Goal: Task Accomplishment & Management: Manage account settings

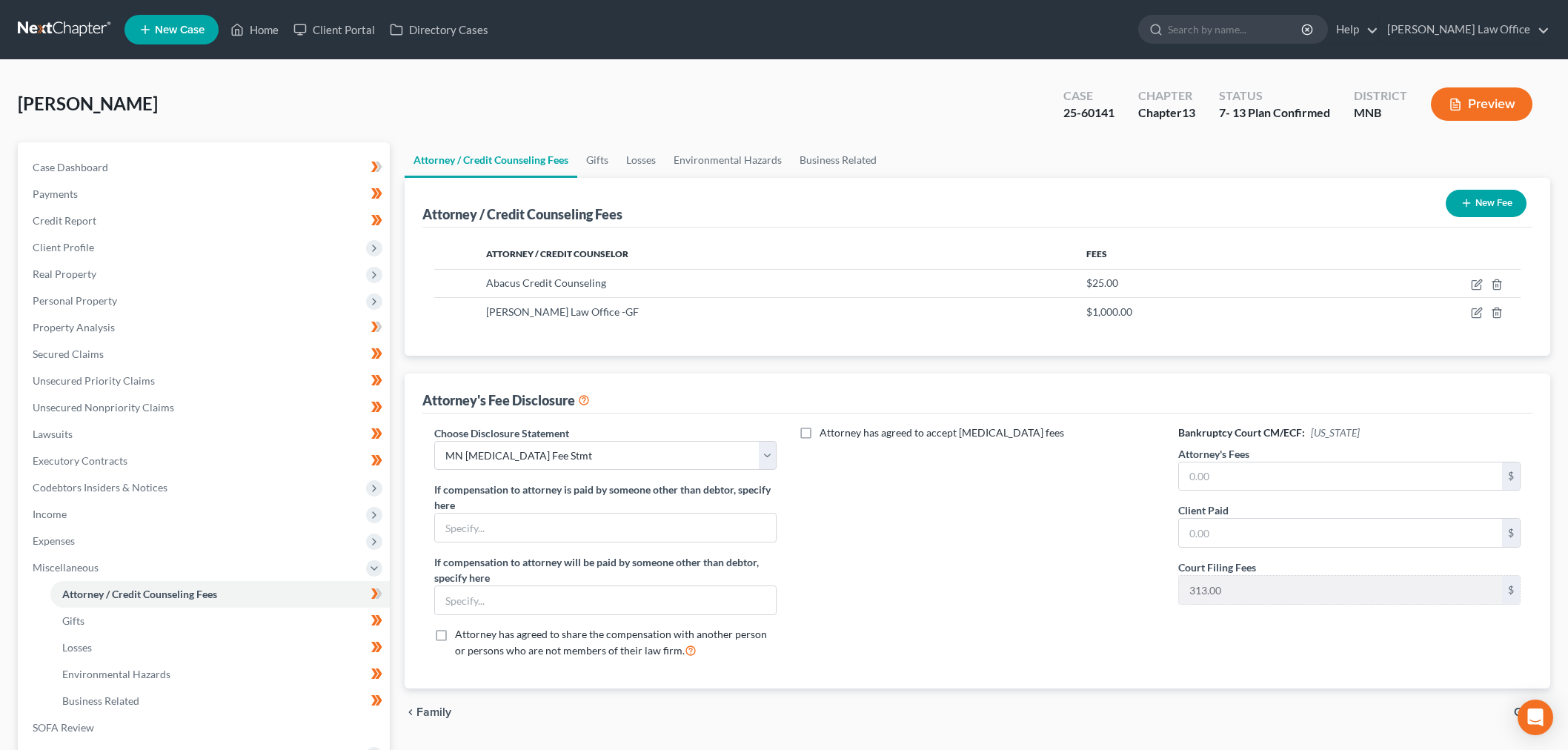
select select "2"
drag, startPoint x: 22, startPoint y: 2, endPoint x: 33, endPoint y: 29, distance: 29.2
click at [22, 6] on nav "Home New Case Client Portal Directory Cases [PERSON_NAME] Law Office [PERSON_NA…" at bounding box center [784, 29] width 1568 height 59
click at [34, 29] on link at bounding box center [64, 29] width 95 height 27
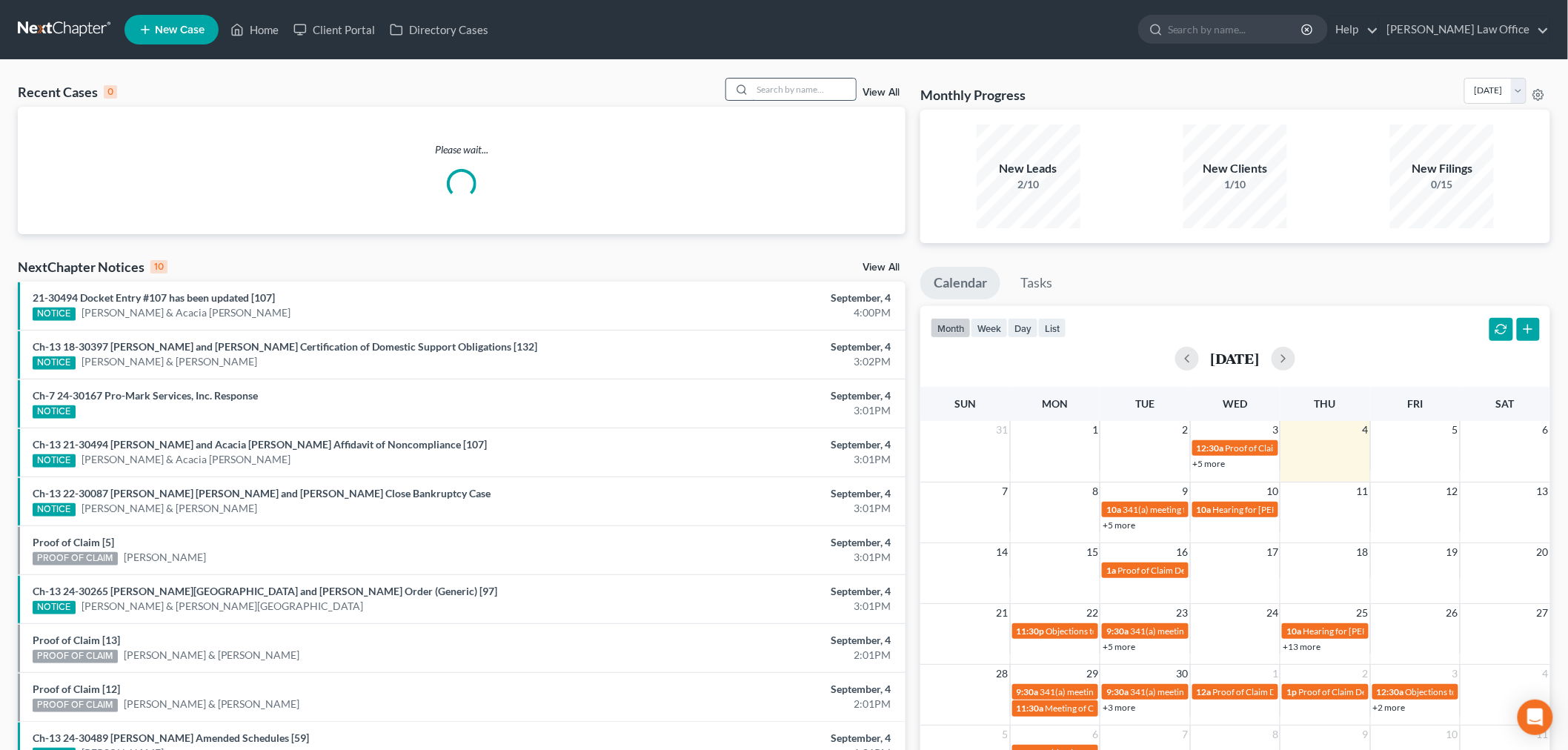
click at [788, 93] on input "search" at bounding box center [804, 88] width 104 height 21
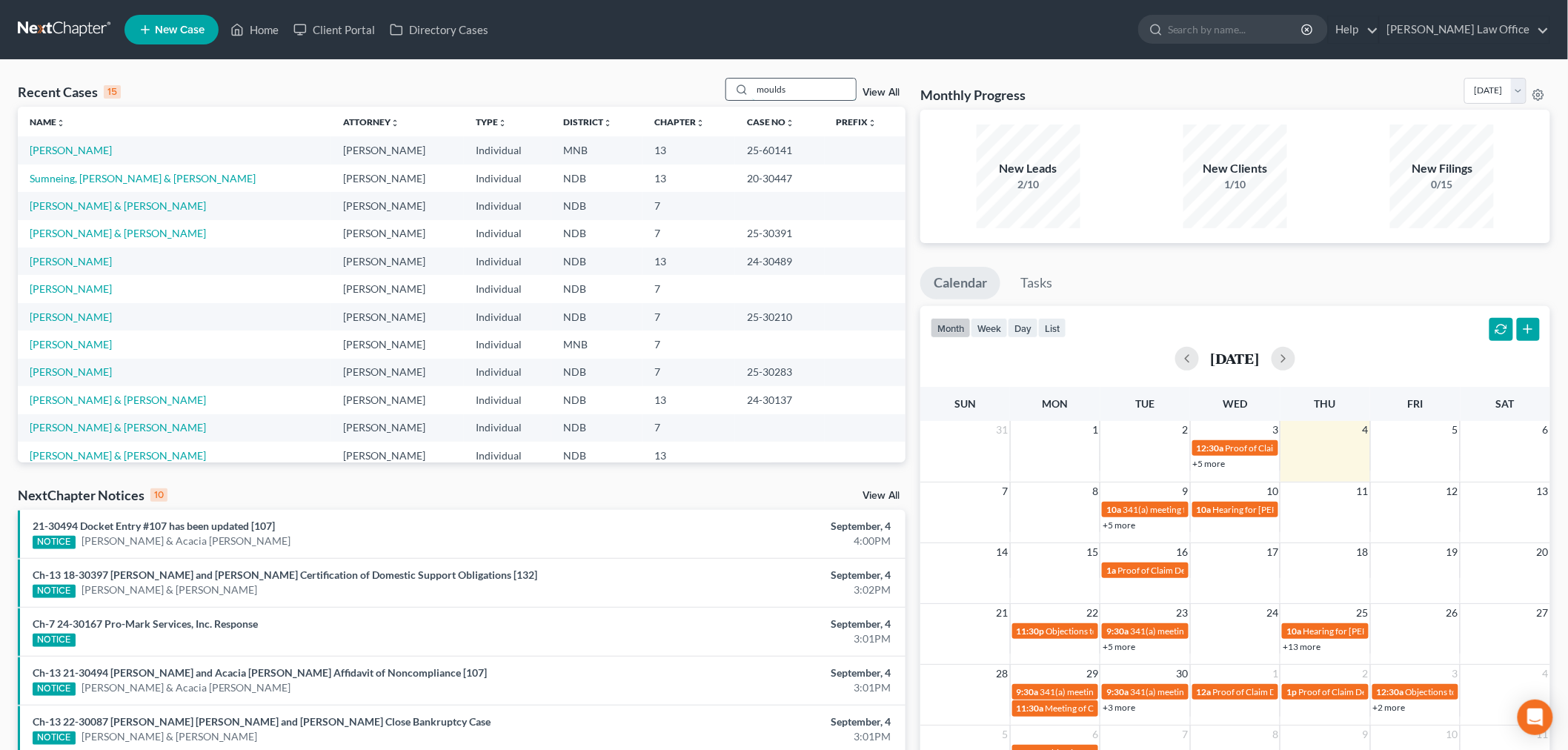
type input "moulds"
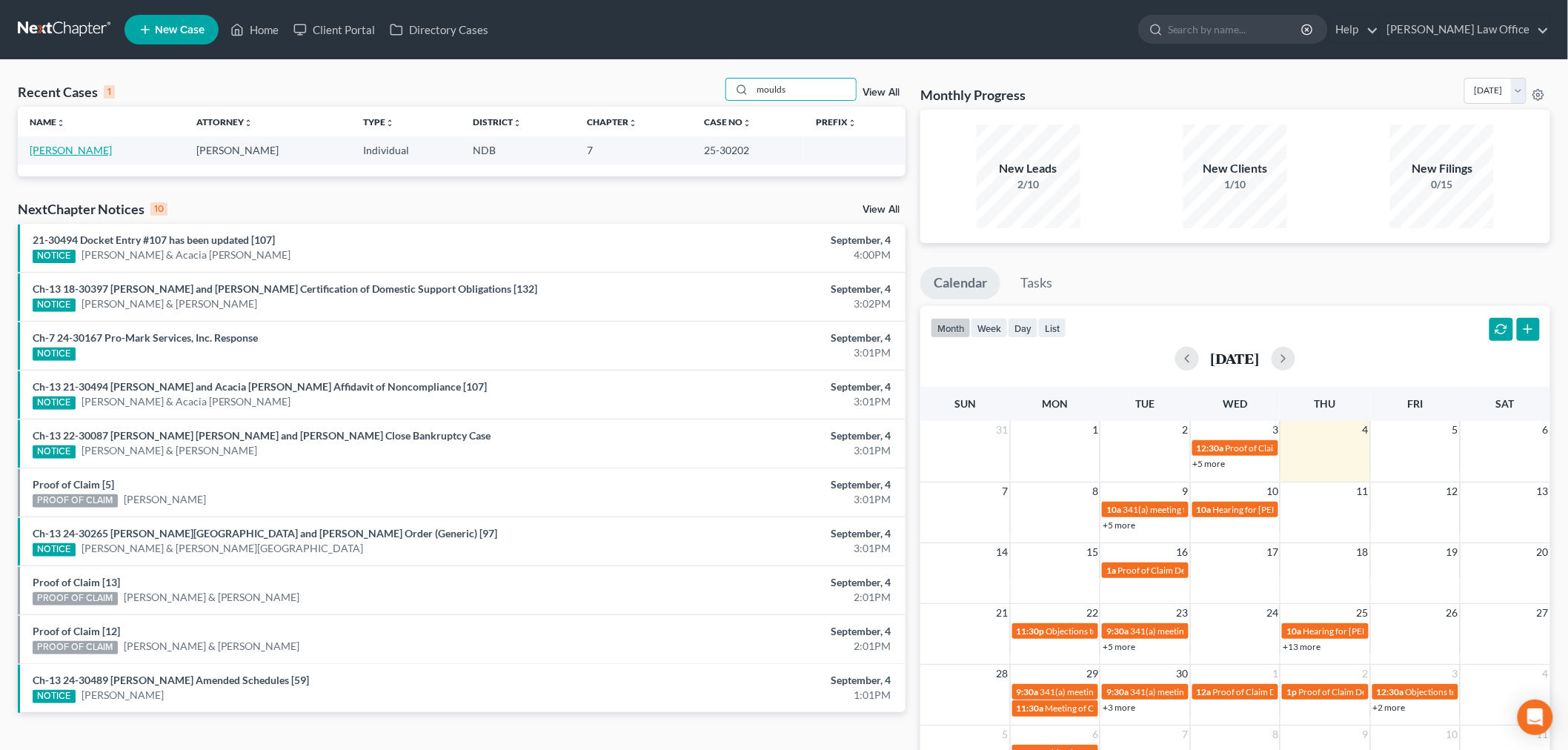
click at [71, 152] on link "Moulds, Kate" at bounding box center [70, 150] width 82 height 13
select select "6"
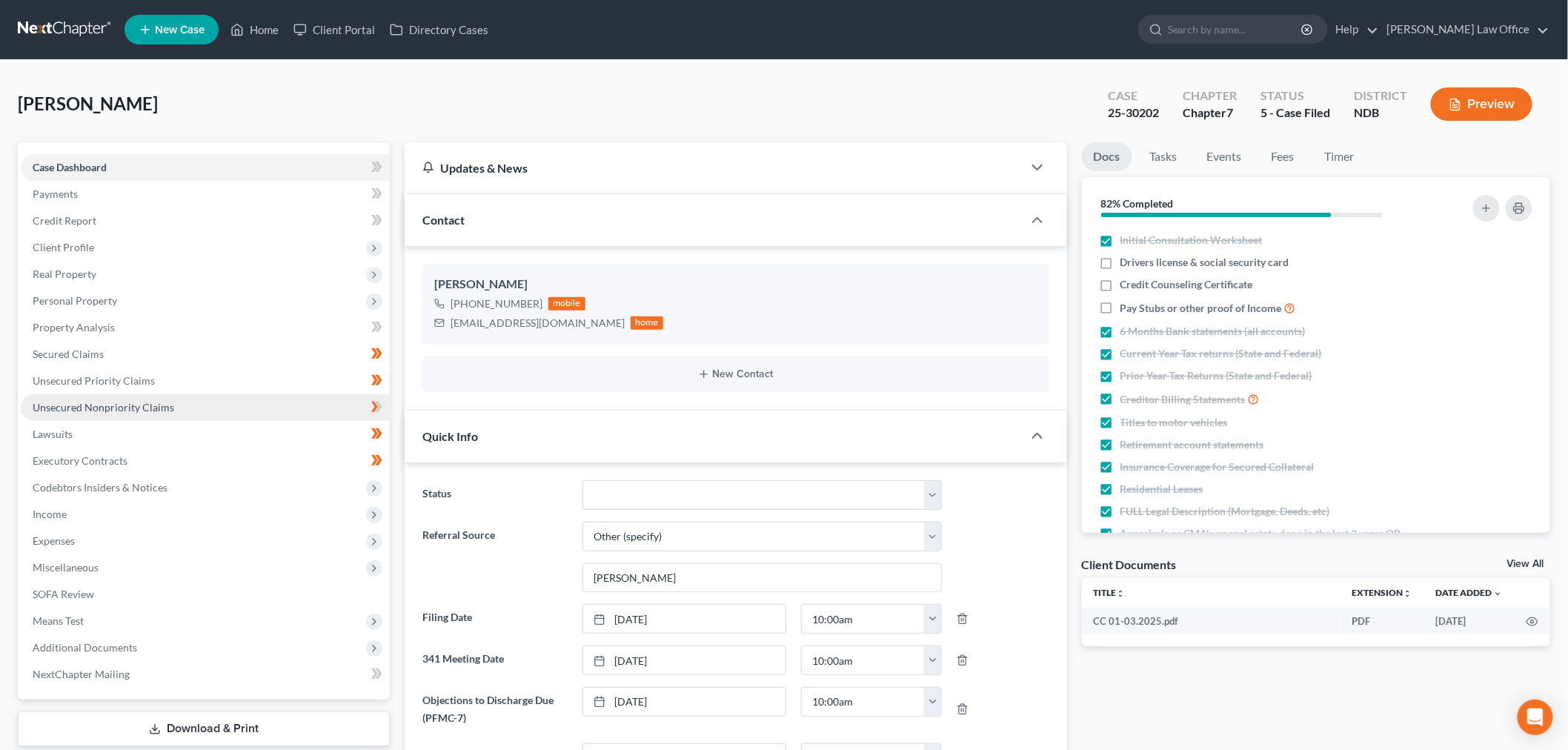
click at [131, 415] on link "Unsecured Nonpriority Claims" at bounding box center [205, 407] width 369 height 27
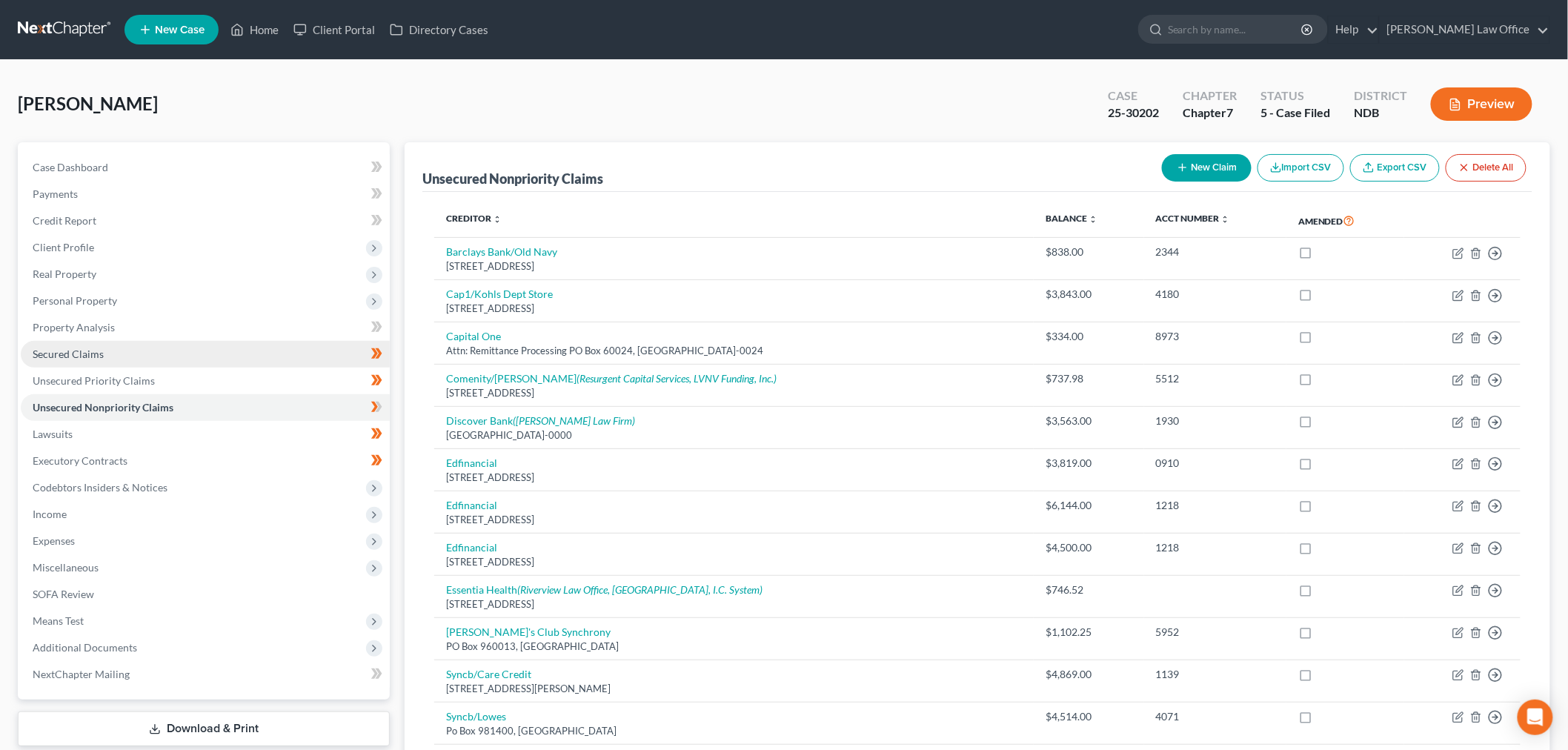
click at [101, 343] on link "Secured Claims" at bounding box center [205, 354] width 369 height 27
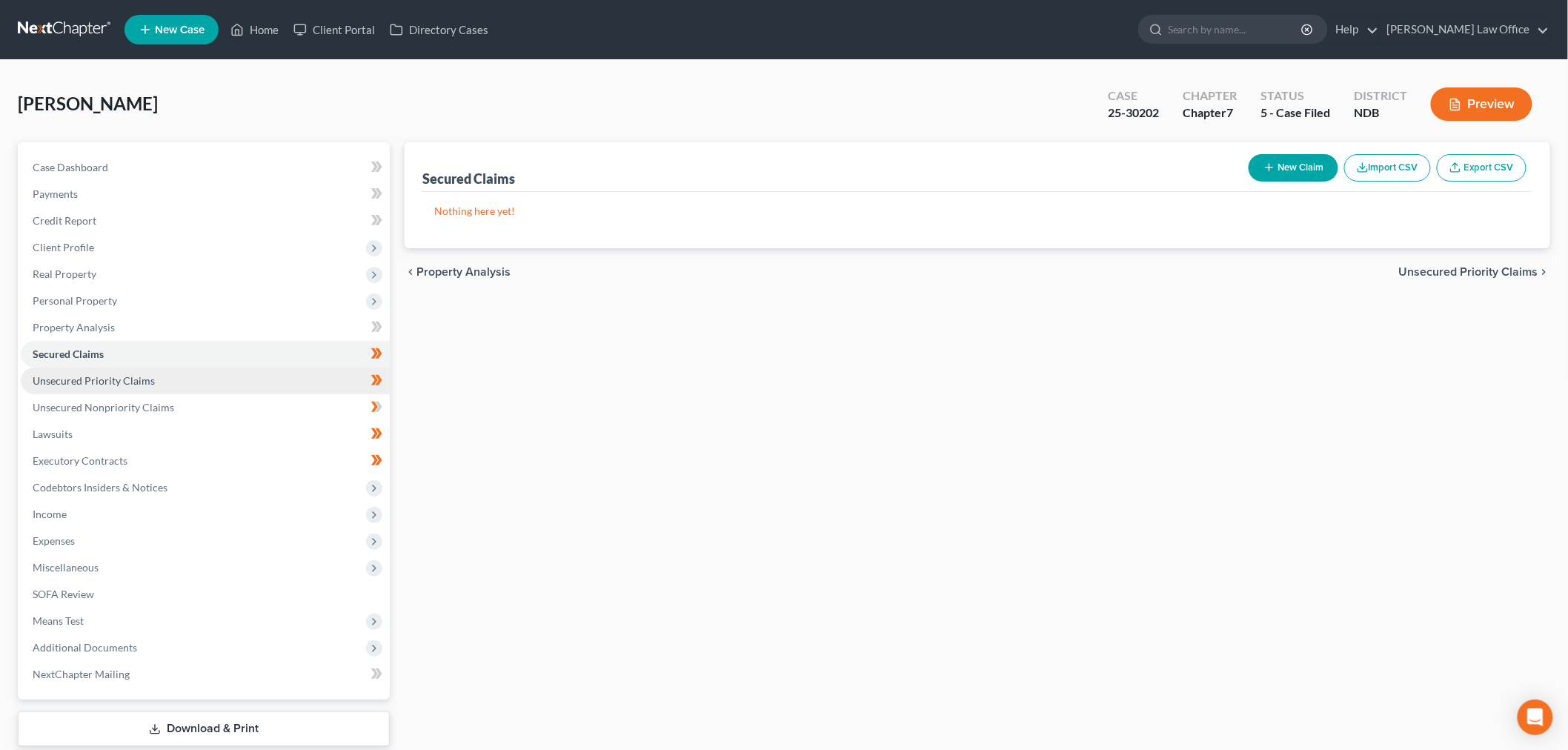
click at [120, 372] on link "Unsecured Priority Claims" at bounding box center [205, 381] width 369 height 27
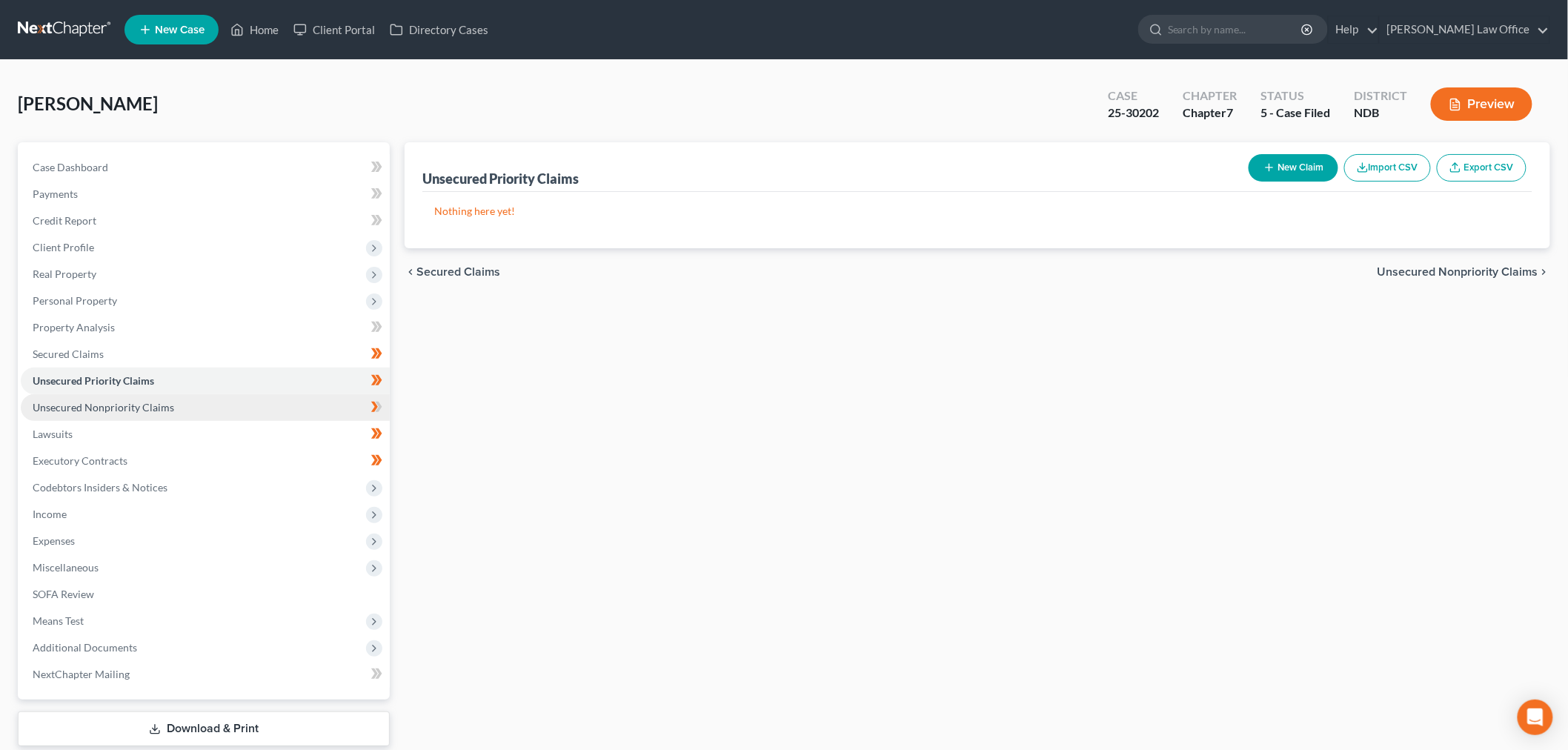
click at [106, 401] on span "Unsecured Nonpriority Claims" at bounding box center [103, 407] width 142 height 13
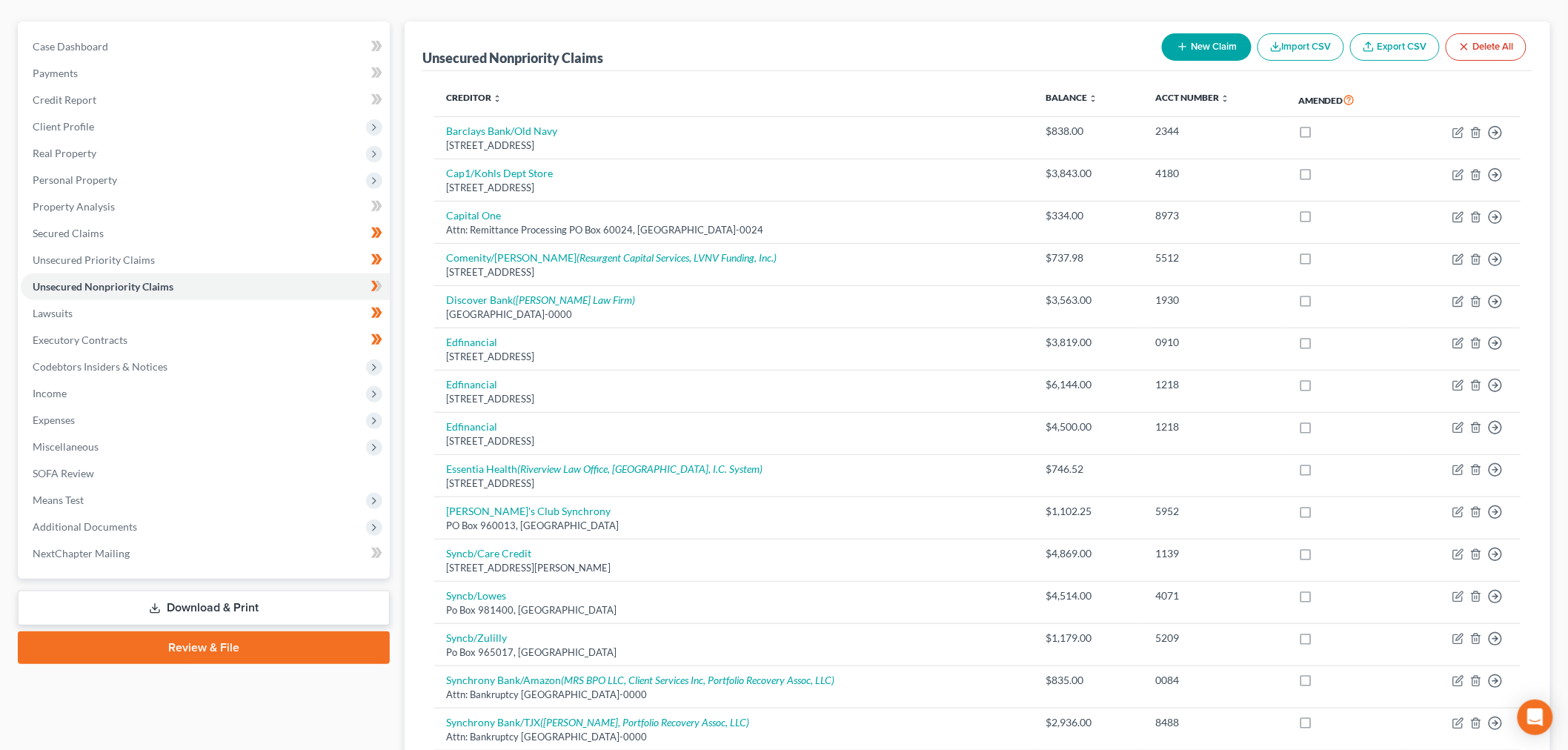
scroll to position [120, 0]
click at [97, 259] on span "Unsecured Priority Claims" at bounding box center [93, 260] width 122 height 13
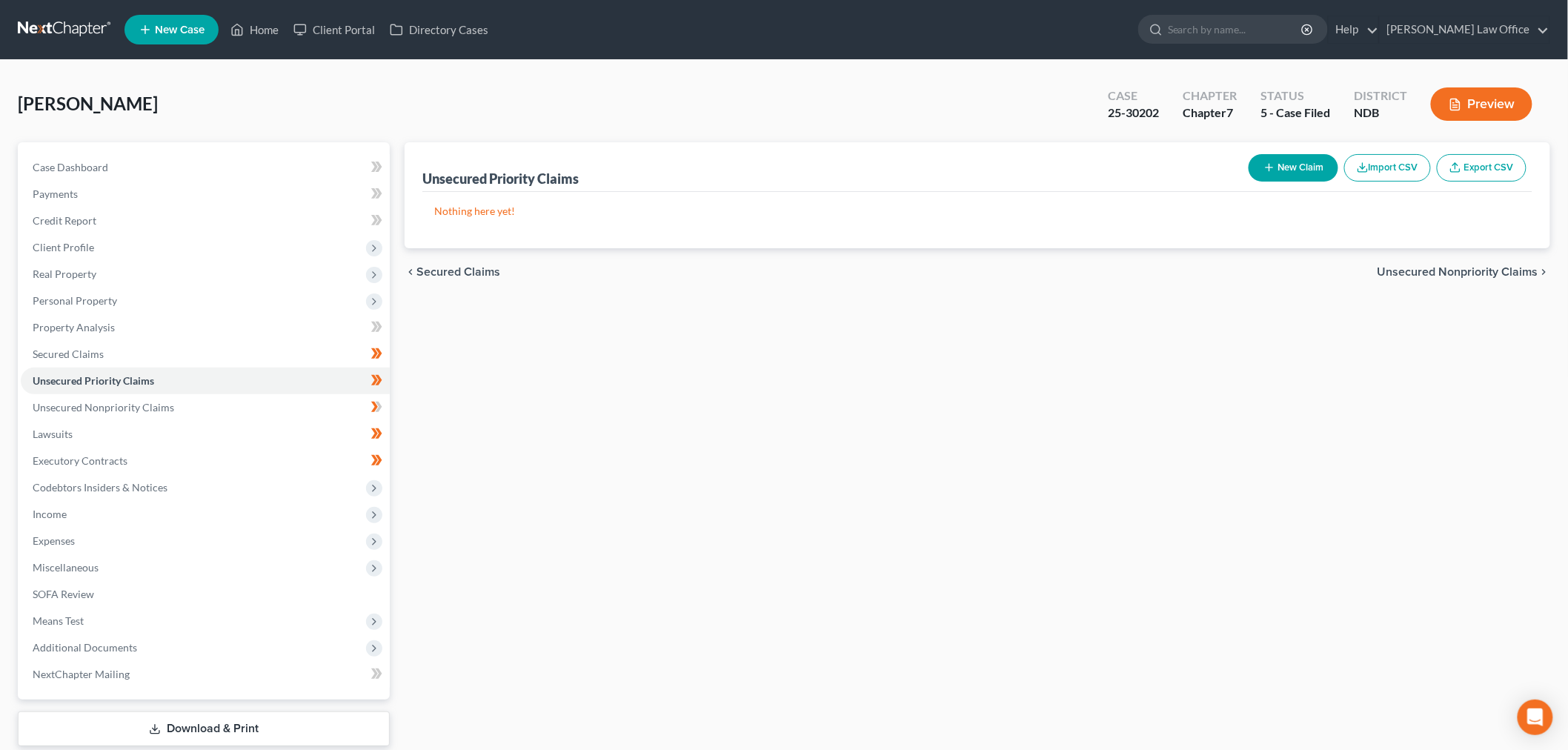
click at [32, 33] on link at bounding box center [64, 29] width 95 height 27
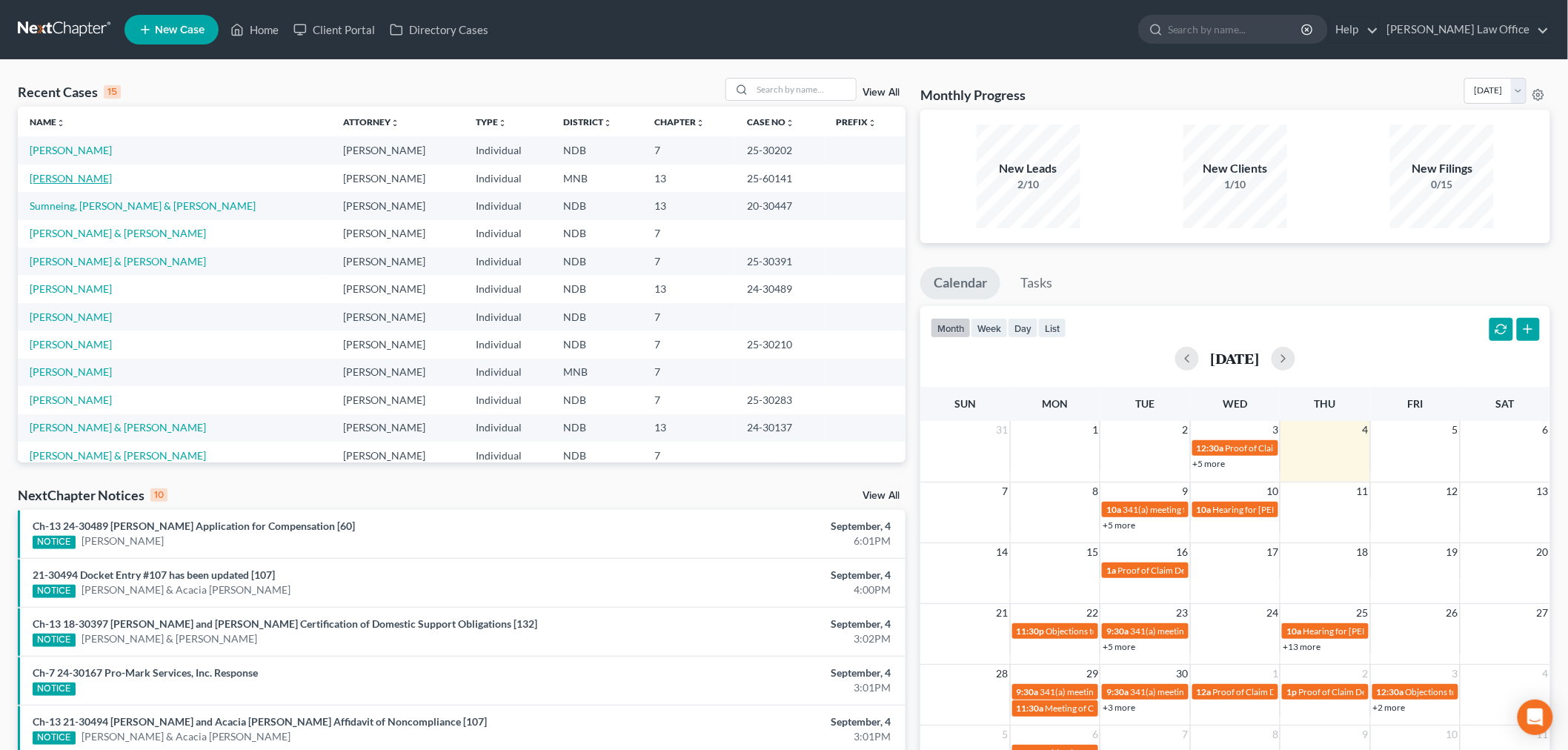
click at [71, 178] on link "[PERSON_NAME]" at bounding box center [70, 178] width 82 height 13
select select "6"
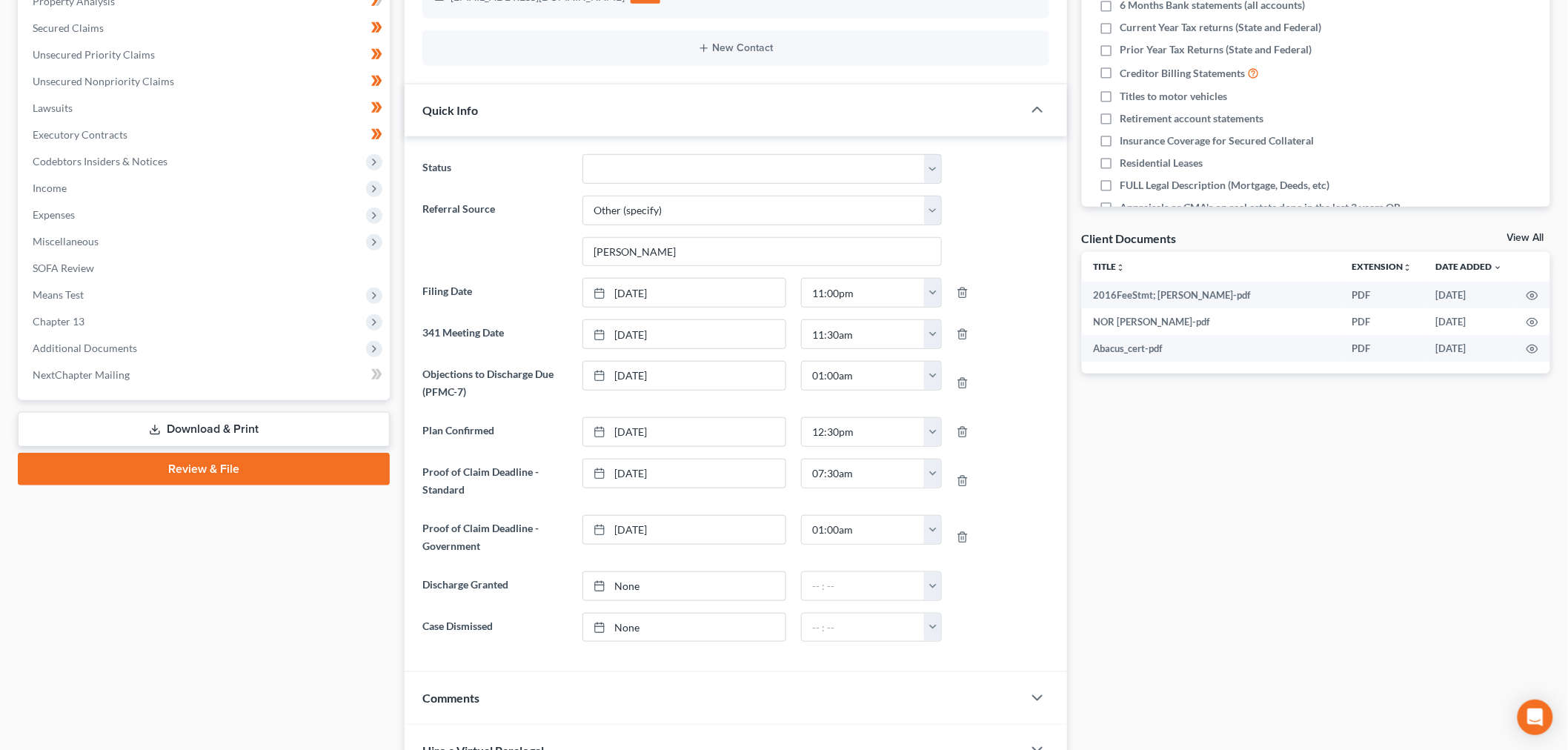
scroll to position [329, 0]
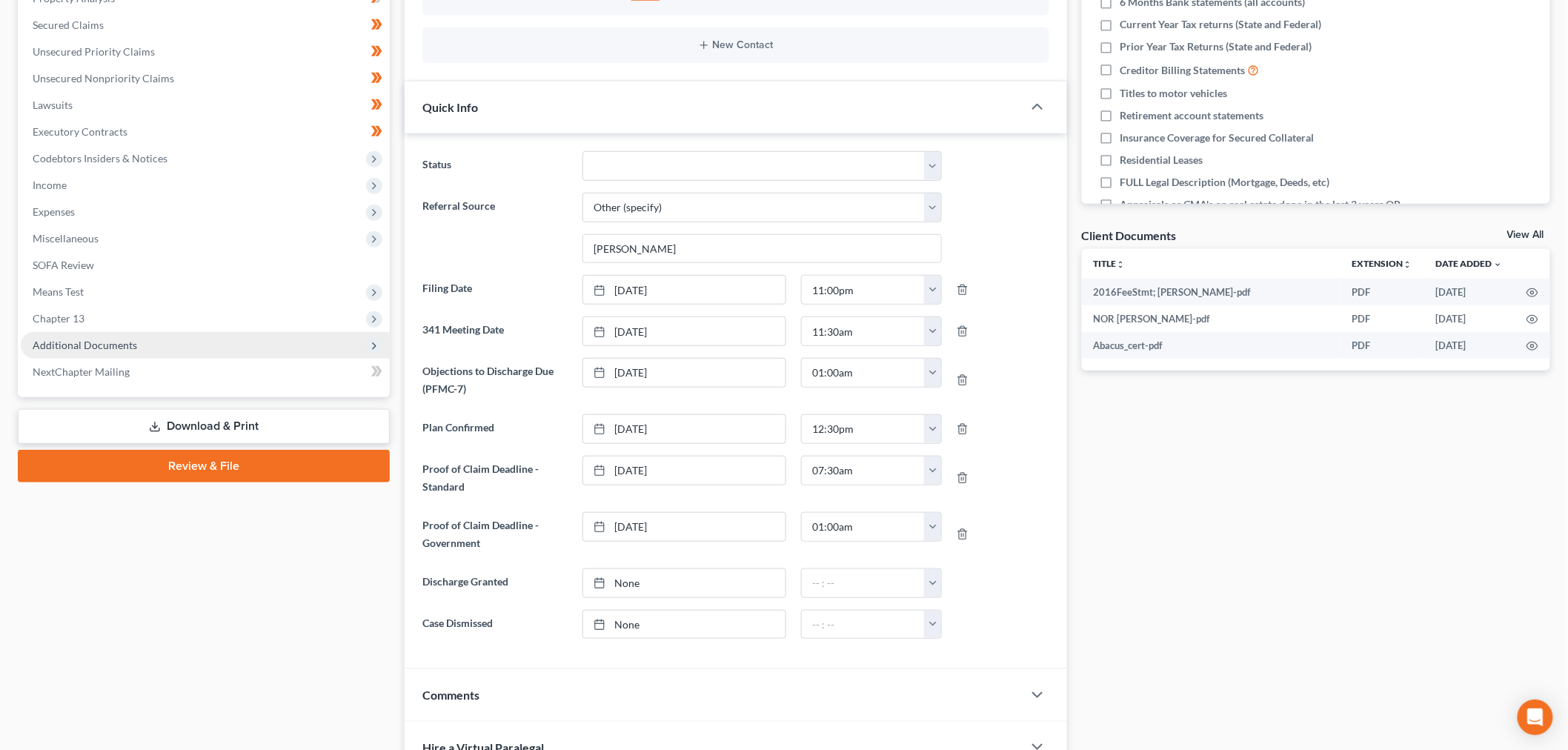
click at [99, 338] on span "Additional Documents" at bounding box center [85, 345] width 105 height 13
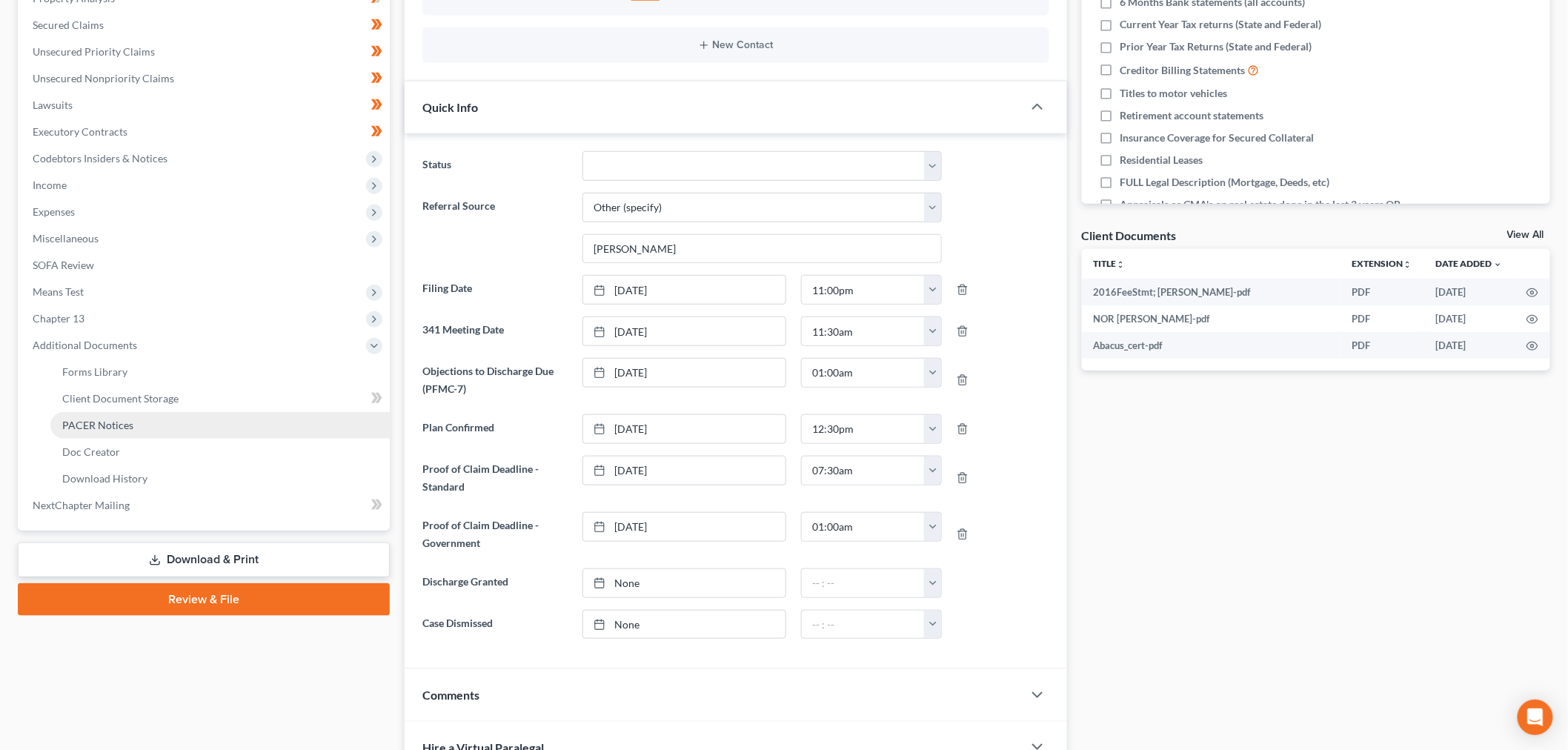
click at [100, 424] on span "PACER Notices" at bounding box center [97, 425] width 71 height 13
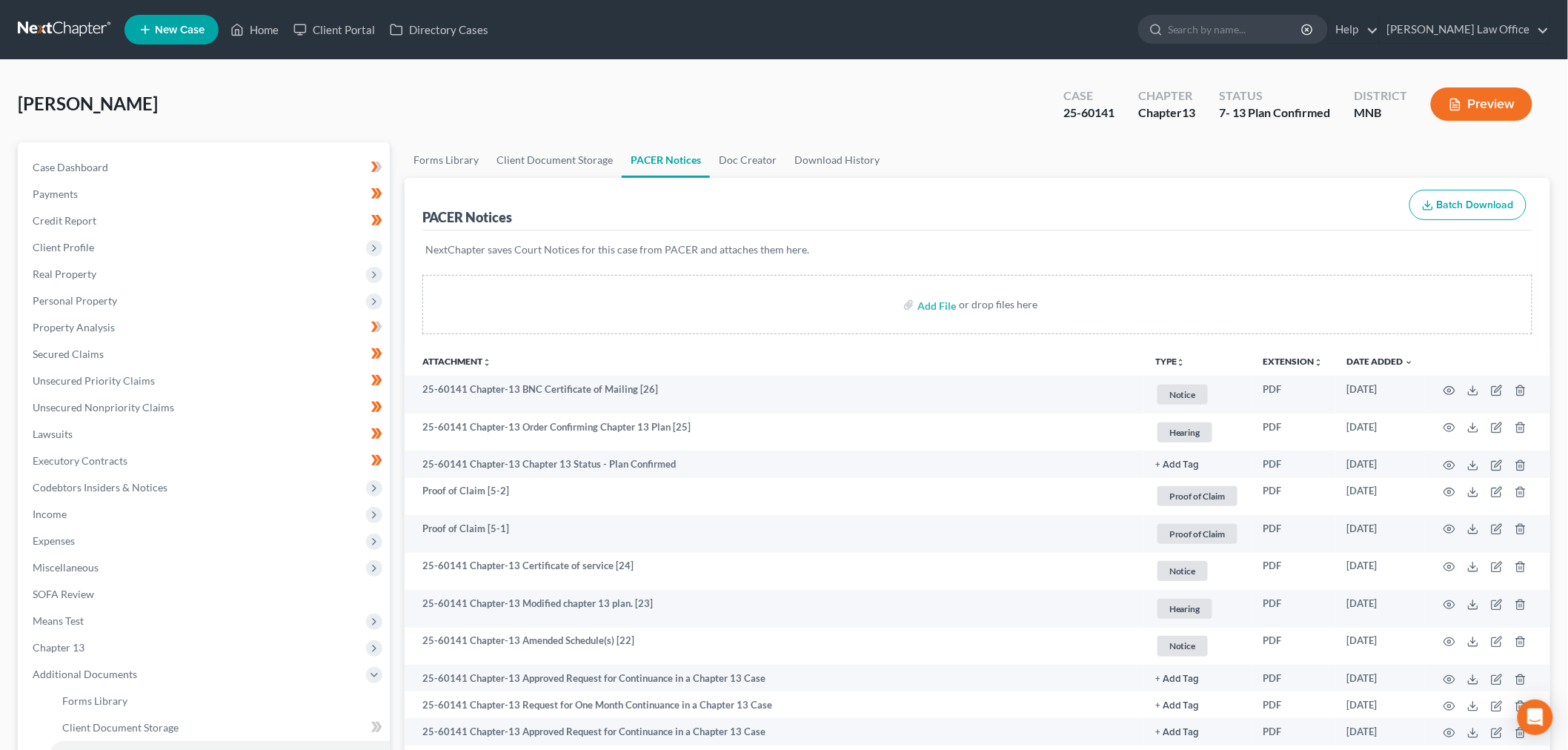
click at [1166, 359] on button "TYPE unfold_more" at bounding box center [1170, 361] width 30 height 9
click at [1189, 547] on link "Proof of Claim" at bounding box center [1199, 547] width 88 height 25
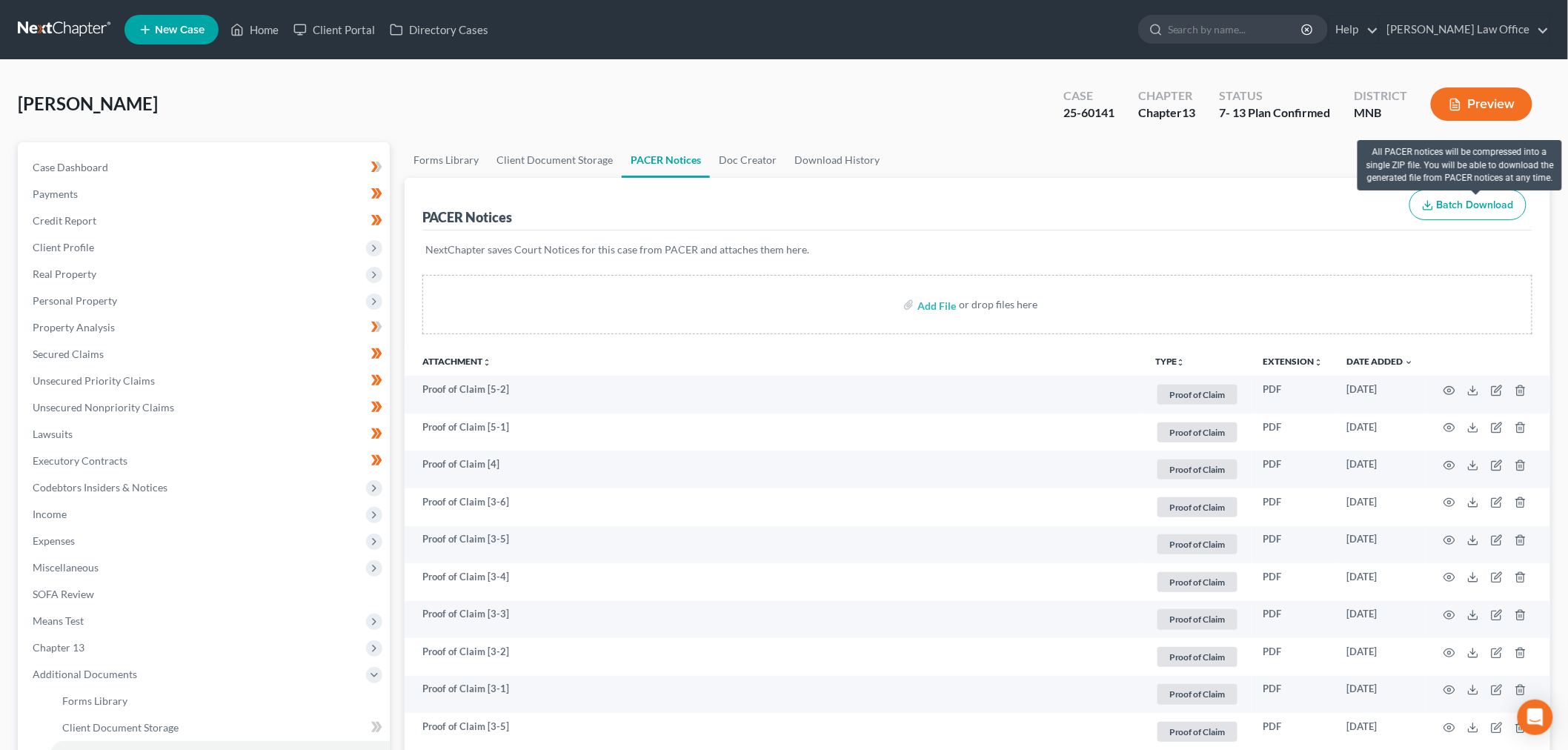
click at [1441, 203] on span "Batch Download" at bounding box center [1476, 205] width 77 height 13
click at [856, 164] on link "Download History" at bounding box center [837, 160] width 103 height 36
